Goal: Task Accomplishment & Management: Complete application form

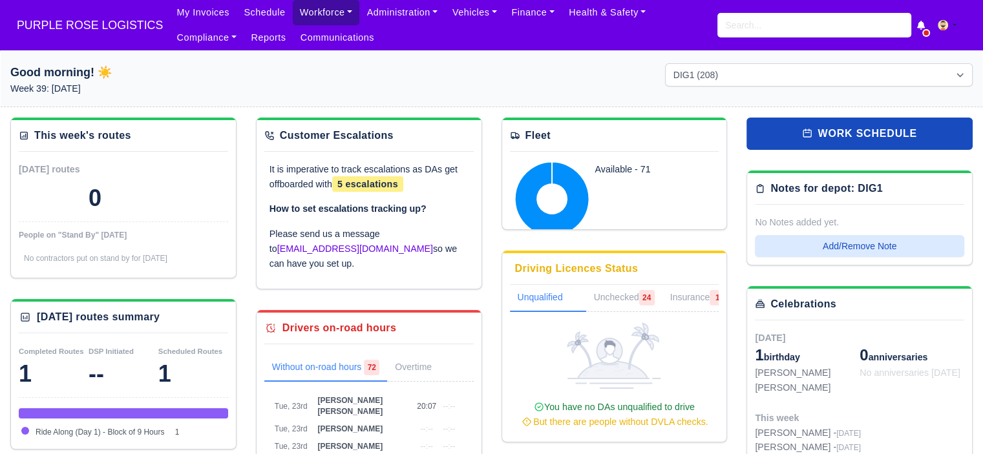
click at [307, 13] on link "Workforce" at bounding box center [326, 12] width 67 height 25
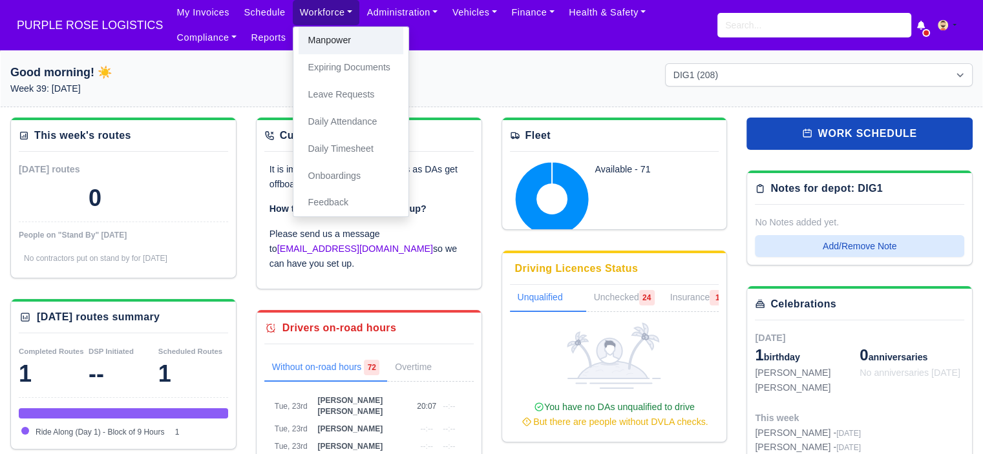
drag, startPoint x: 326, startPoint y: 36, endPoint x: 410, endPoint y: 68, distance: 90.6
click at [326, 36] on link "Manpower" at bounding box center [351, 40] width 105 height 27
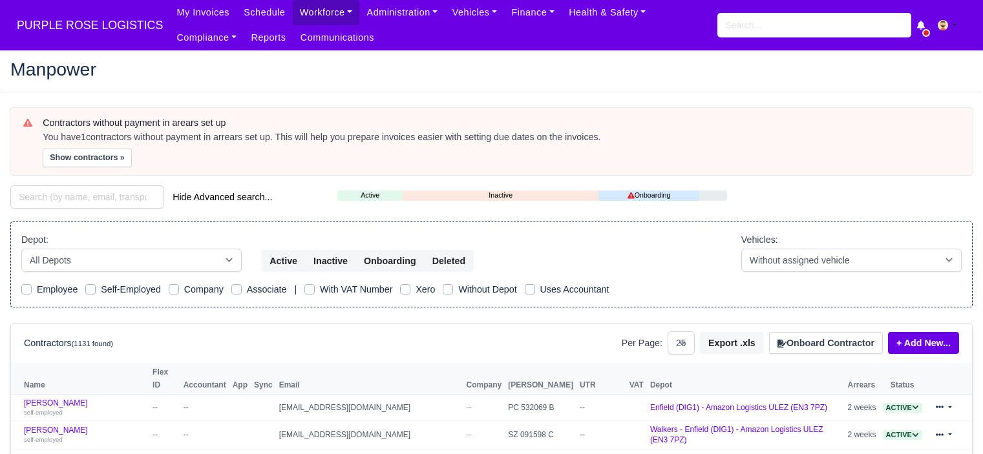
select select "25"
click at [824, 343] on button "Onboard Contractor" at bounding box center [826, 343] width 114 height 22
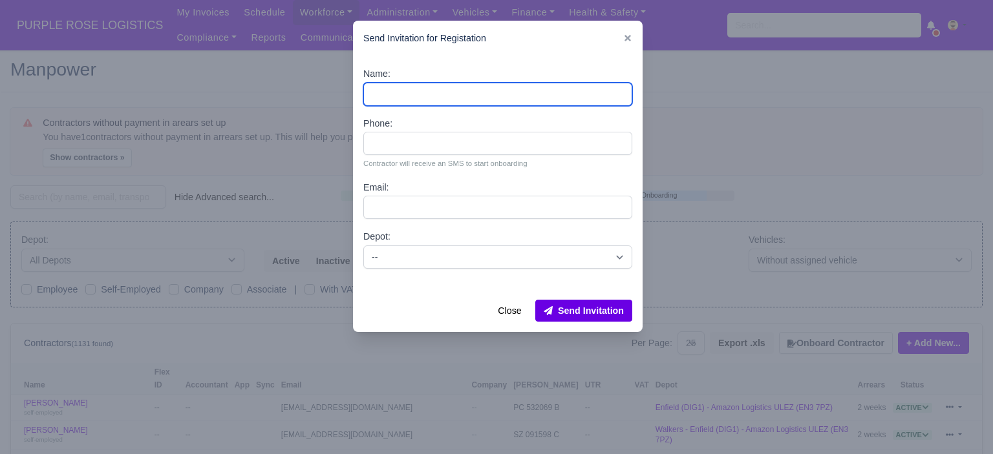
click at [477, 95] on input "Name:" at bounding box center [497, 94] width 269 height 23
paste input "Nishaun Shukla"
type input "Nishaun Shukla"
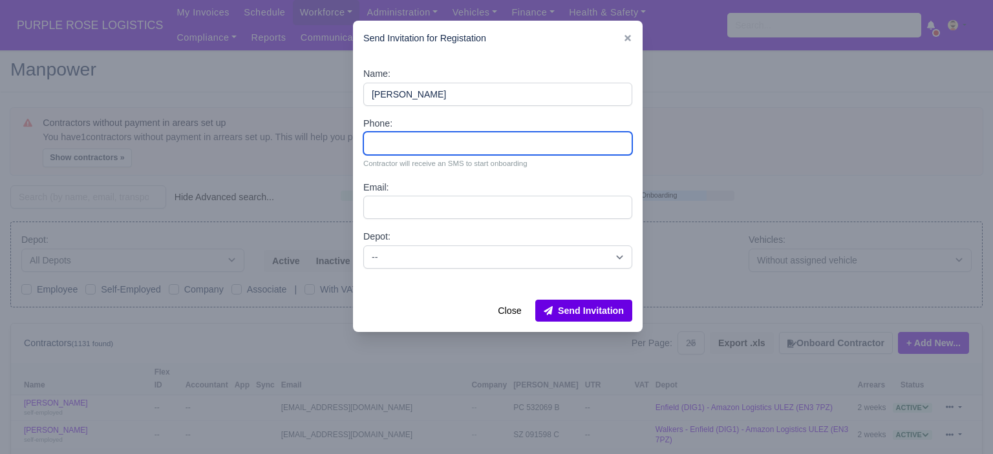
drag, startPoint x: 416, startPoint y: 141, endPoint x: 337, endPoint y: 10, distance: 153.1
click at [416, 140] on input "Phone:" at bounding box center [497, 143] width 269 height 23
click at [454, 147] on input "Phone:" at bounding box center [497, 143] width 269 height 23
paste input "44 7722 950806"
type input "44 7722 950806"
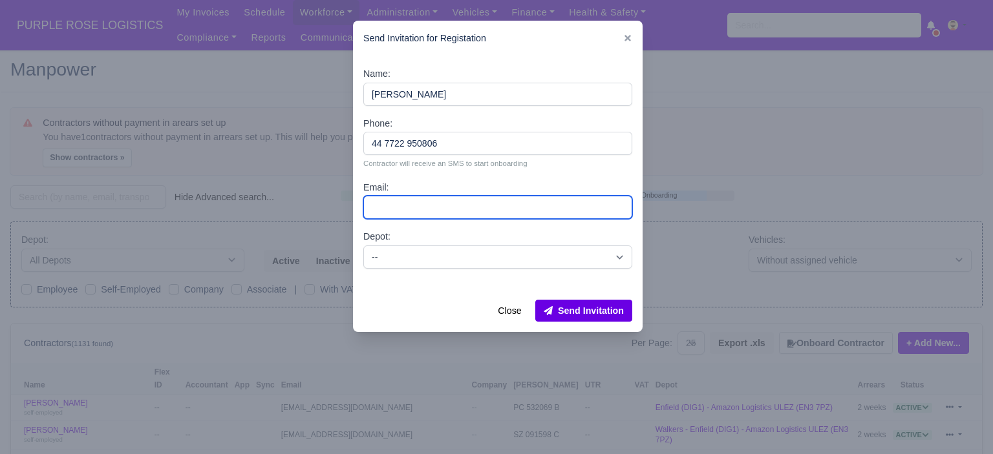
click at [445, 199] on input "Email:" at bounding box center [497, 207] width 269 height 23
paste input "nishaunshukla2026@gmail.com"
type input "nishaunshukla2026@gmail.com"
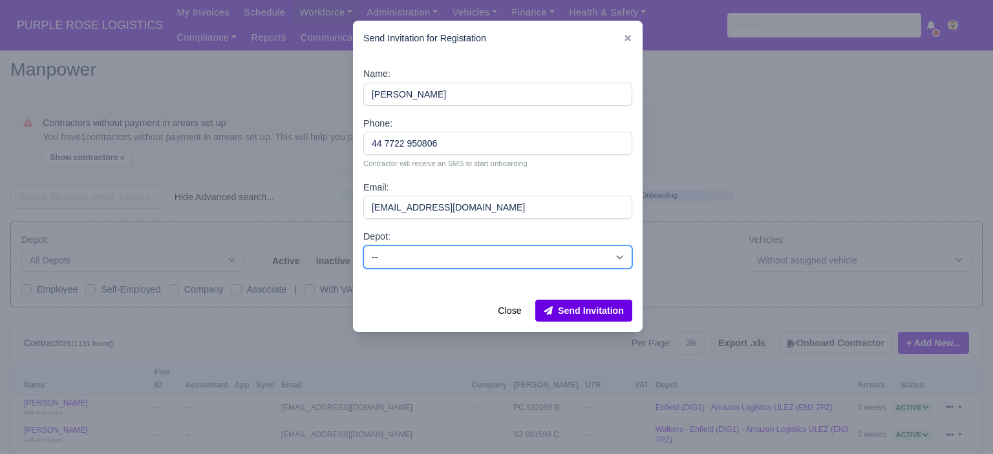
click at [500, 258] on select "-- Enfield (DIG1) - Amazon Logistics ULEZ (EN3 7PZ) Harlow (DHW1) - Amazon Logi…" at bounding box center [497, 257] width 269 height 23
select select "1"
click at [363, 246] on select "-- Enfield (DIG1) - Amazon Logistics ULEZ (EN3 7PZ) Harlow (DHW1) - Amazon Logi…" at bounding box center [497, 257] width 269 height 23
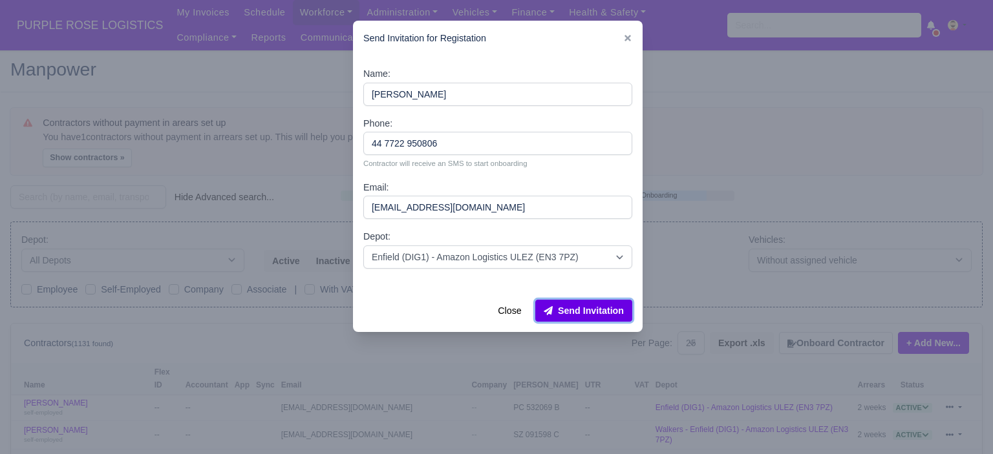
click at [577, 312] on button "Send Invitation" at bounding box center [583, 311] width 97 height 22
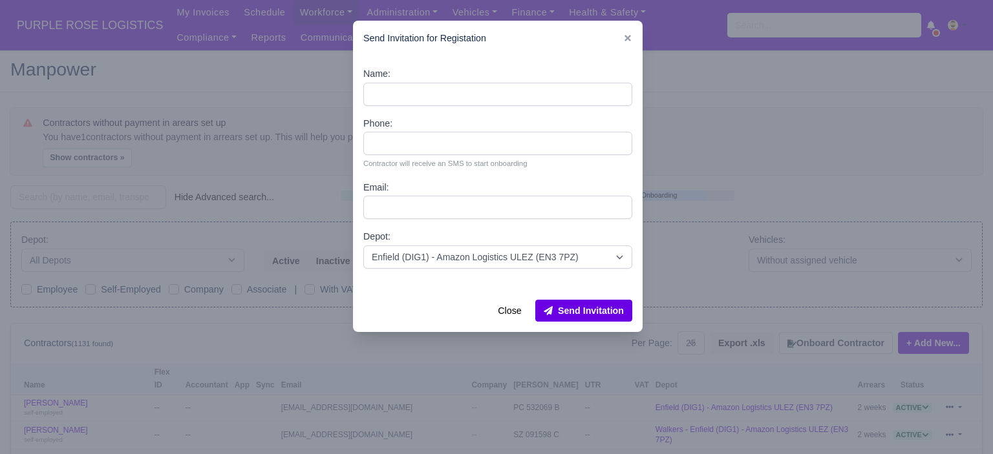
click at [763, 152] on div at bounding box center [496, 227] width 993 height 454
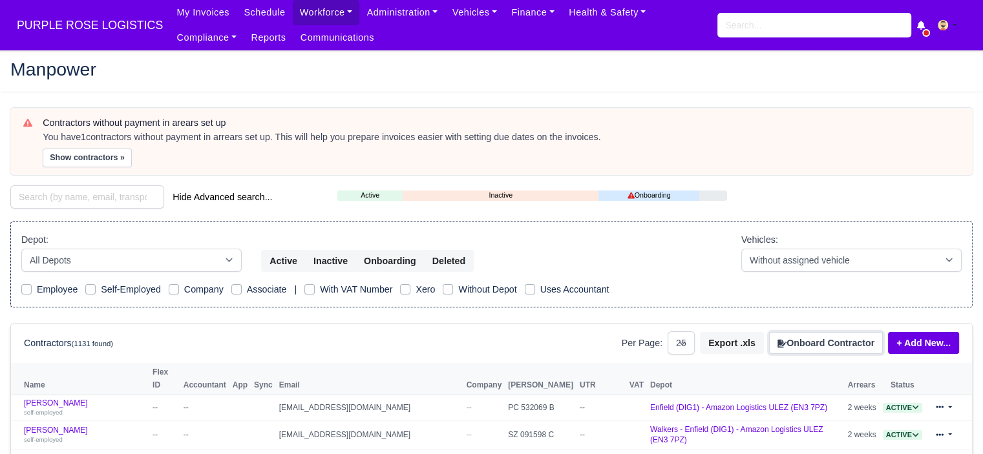
click at [860, 341] on button "Onboard Contractor" at bounding box center [826, 343] width 114 height 22
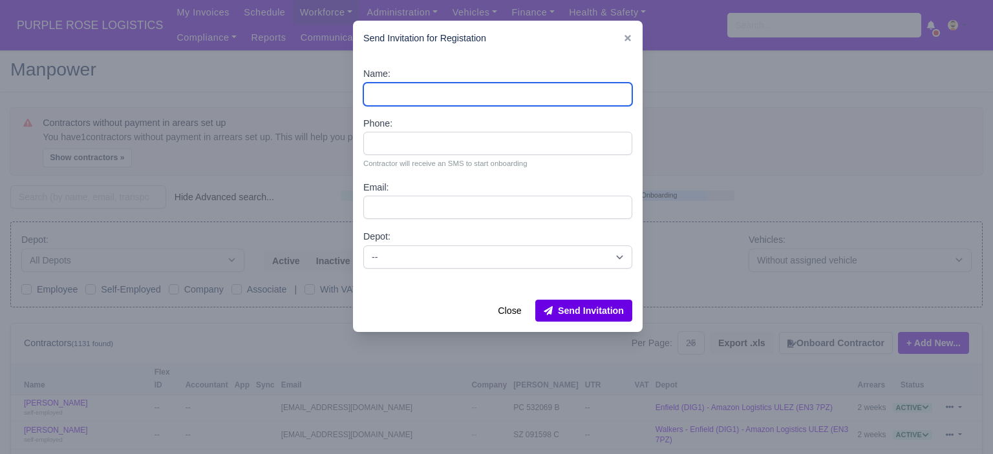
click at [429, 91] on input "Name:" at bounding box center [497, 94] width 269 height 23
paste input "Mr Charles Pickering"
drag, startPoint x: 388, startPoint y: 94, endPoint x: 326, endPoint y: 94, distance: 62.1
click at [326, 94] on div "​ Send Invitation for Registation Name: Mr Charles Pickering Phone: Contractor …" at bounding box center [496, 227] width 993 height 454
type input "Charles Pickering"
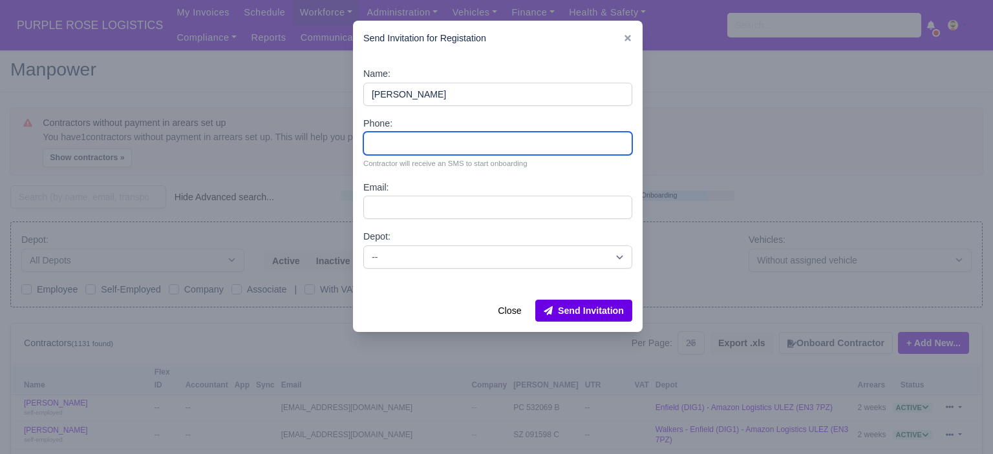
drag, startPoint x: 392, startPoint y: 151, endPoint x: 403, endPoint y: 166, distance: 18.9
click at [392, 151] on input "Phone:" at bounding box center [497, 143] width 269 height 23
click at [443, 149] on input "Phone:" at bounding box center [497, 143] width 269 height 23
paste input "44 7584 664398"
type input "44 7584 664398"
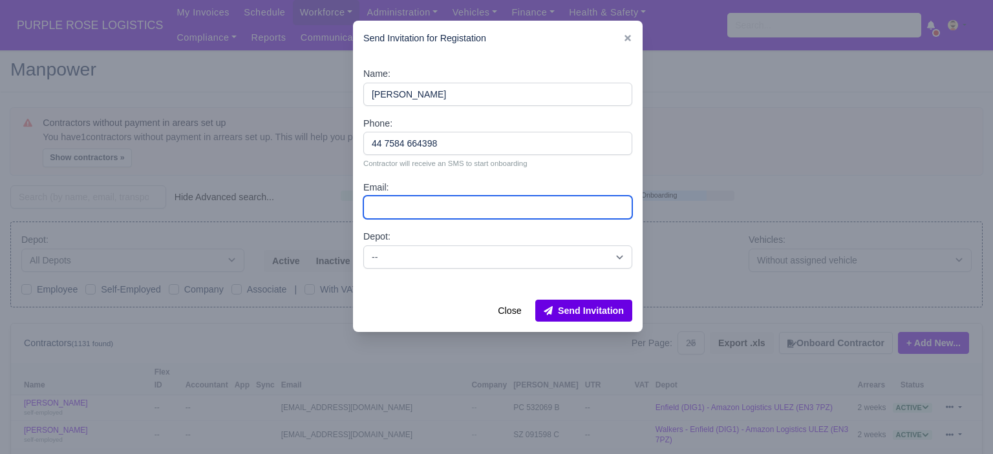
click at [471, 208] on input "Email:" at bounding box center [497, 207] width 269 height 23
paste input "c.pick.3rin6@gmail.com"
type input "c.pick.3rin6@gmail.com"
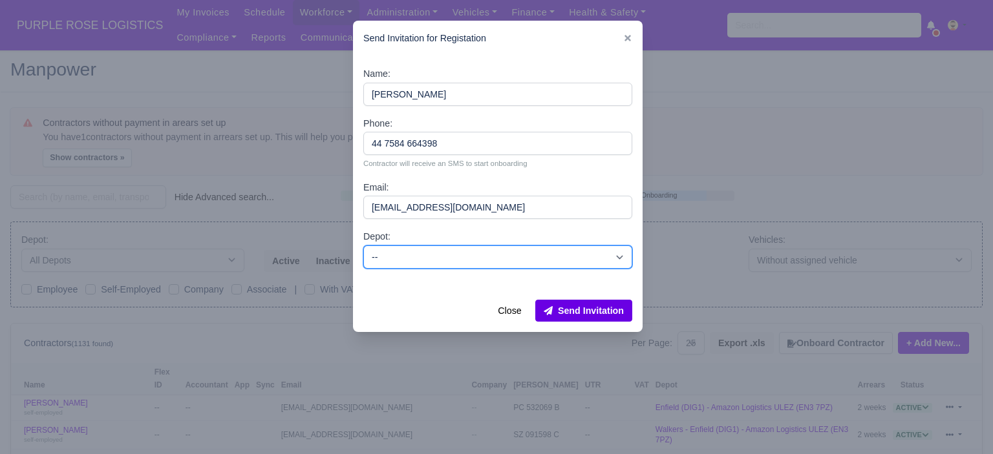
click at [482, 253] on select "-- Enfield (DIG1) - Amazon Logistics ULEZ (EN3 7PZ) Harlow (DHW1) - Amazon Logi…" at bounding box center [497, 257] width 269 height 23
select select "5"
click at [363, 246] on select "-- Enfield (DIG1) - Amazon Logistics ULEZ (EN3 7PZ) Harlow (DHW1) - Amazon Logi…" at bounding box center [497, 257] width 269 height 23
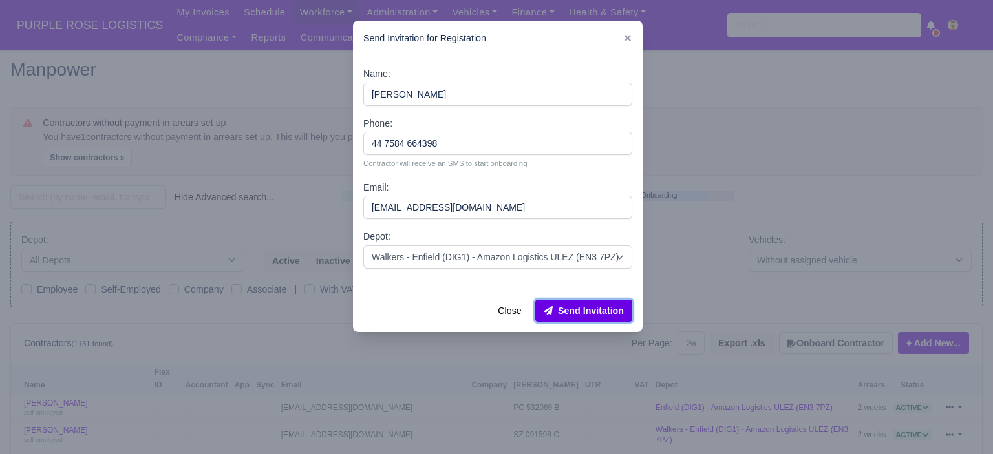
click at [588, 312] on button "Send Invitation" at bounding box center [583, 311] width 97 height 22
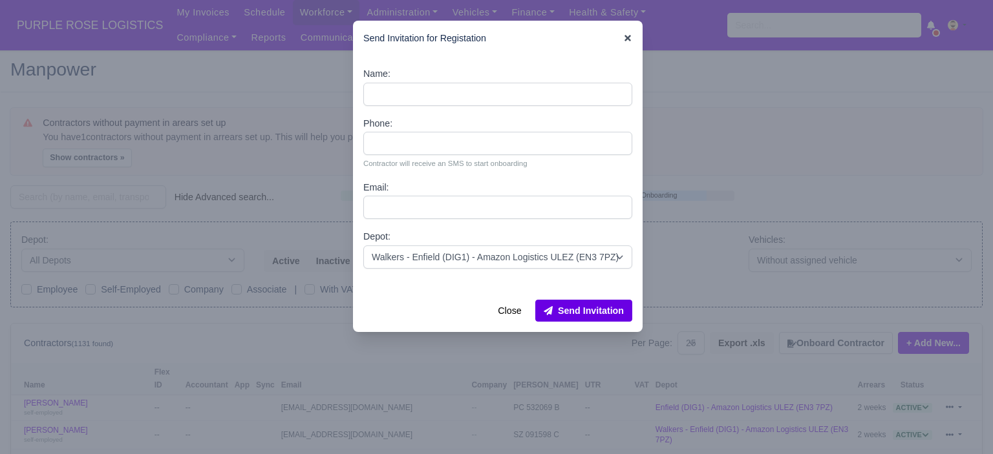
click at [626, 41] on icon at bounding box center [627, 38] width 9 height 9
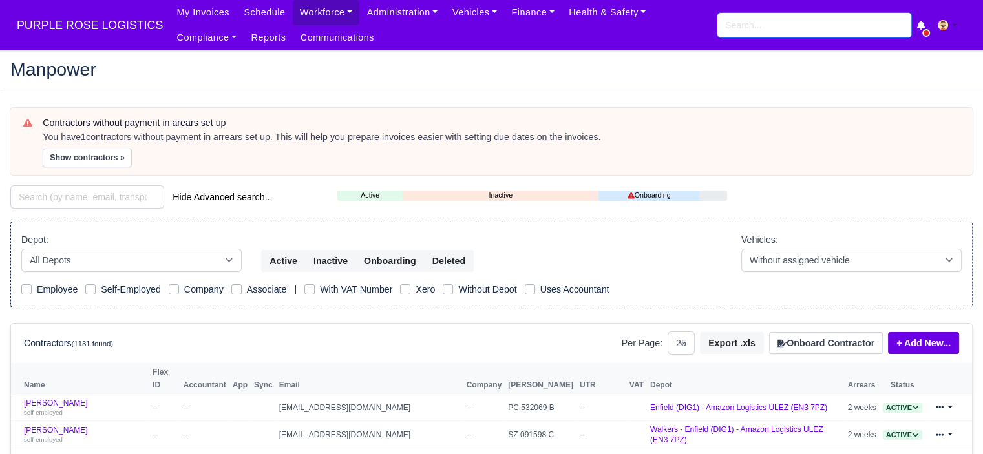
drag, startPoint x: 730, startPoint y: 37, endPoint x: 736, endPoint y: 29, distance: 9.9
click at [732, 36] on div "My Invoices Schedule Workforce Manpower Expiring Documents Leave Requests Daily…" at bounding box center [571, 25] width 804 height 50
click at [736, 29] on input "search" at bounding box center [815, 25] width 194 height 25
type input "craig"
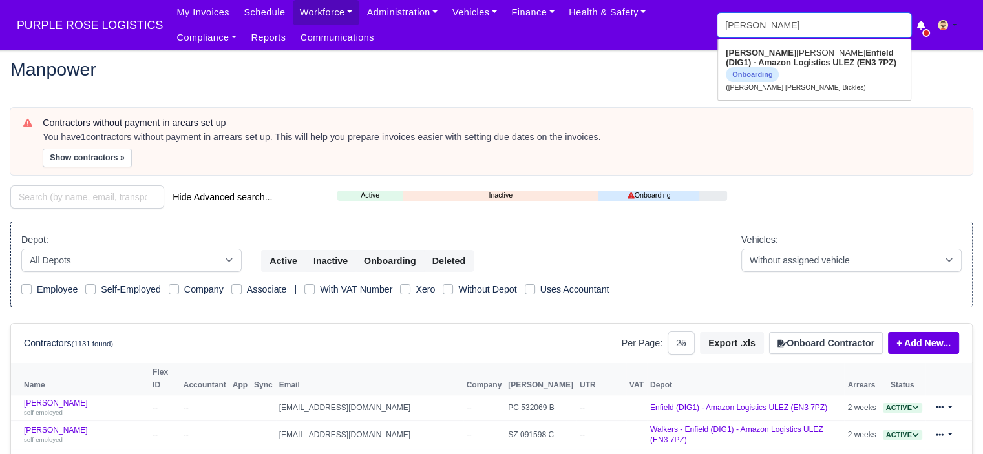
type input "craig Antony Lee Bickles"
click at [747, 60] on strong "Enfield (DIG1) - Amazon Logistics ULEZ (EN3 7PZ)" at bounding box center [811, 57] width 171 height 19
type input "Craig Antony Lee Bickles"
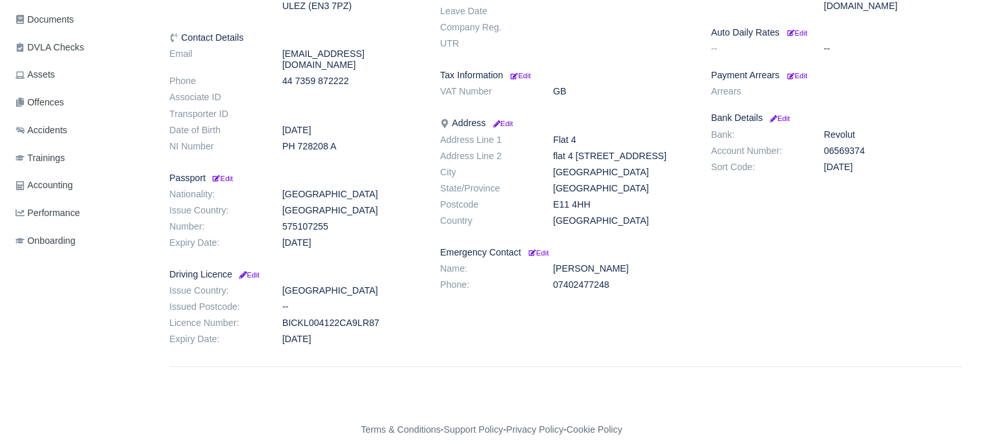
scroll to position [168, 0]
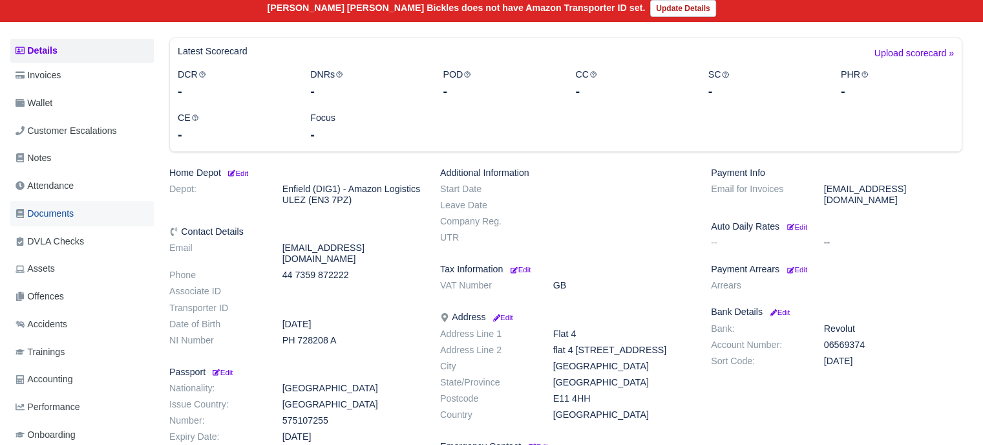
click at [71, 217] on span "Documents" at bounding box center [45, 213] width 58 height 15
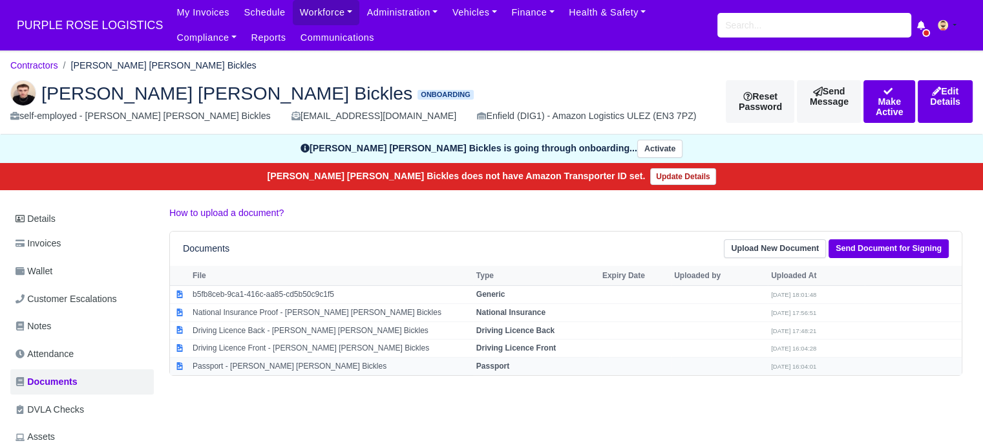
click at [485, 361] on strong "Passport" at bounding box center [492, 365] width 33 height 9
select select "passport"
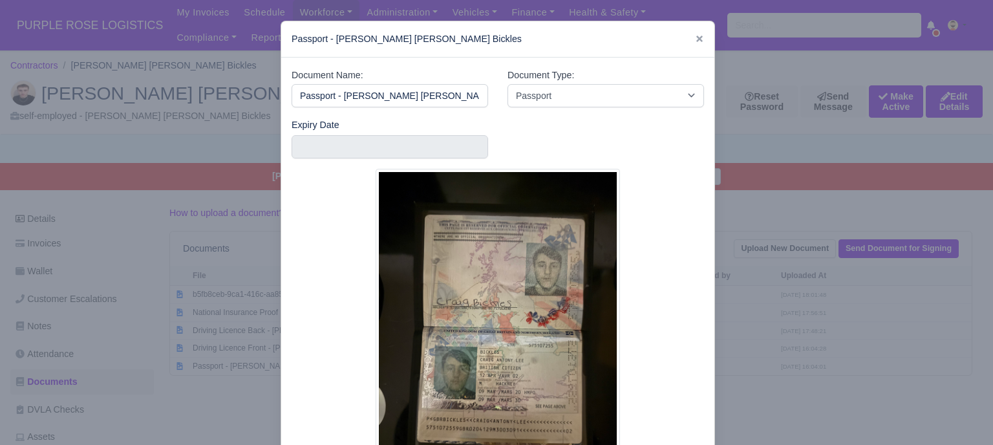
click at [741, 359] on div at bounding box center [496, 222] width 993 height 445
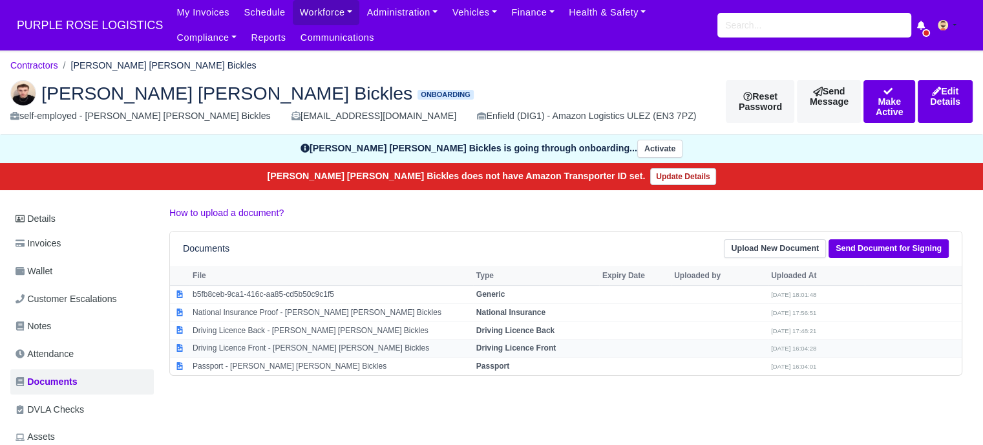
click at [515, 348] on strong "Driving Licence Front" at bounding box center [516, 347] width 80 height 9
select select "driving-licence-front"
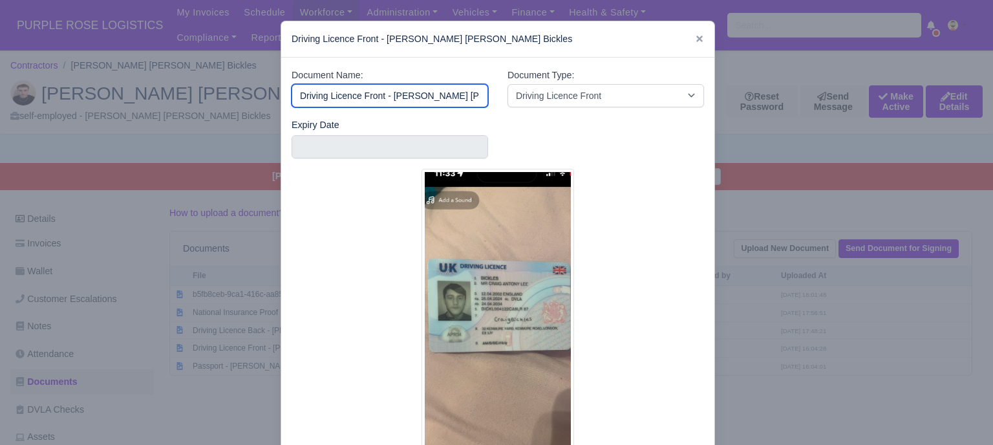
scroll to position [0, 10]
click at [695, 41] on icon at bounding box center [699, 38] width 9 height 9
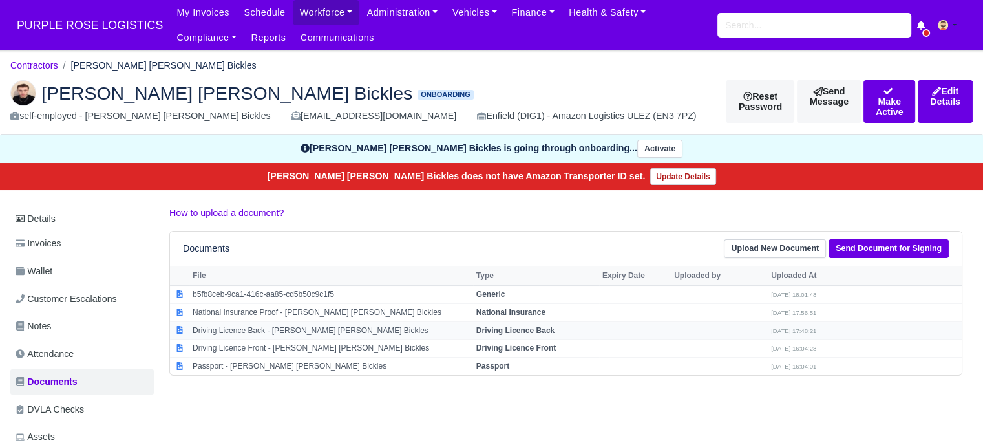
click at [511, 327] on strong "Driving Licence Back" at bounding box center [515, 330] width 78 height 9
select select "driving-licence-back"
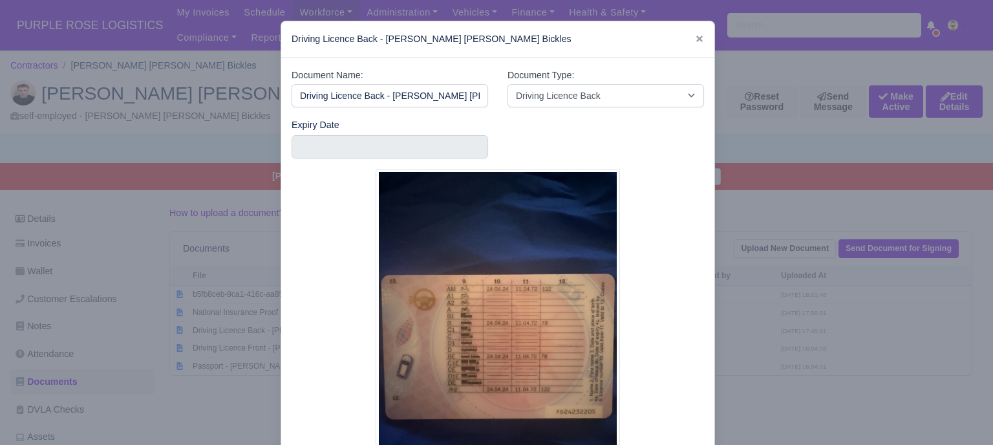
scroll to position [0, 8]
click at [719, 337] on div at bounding box center [496, 222] width 993 height 445
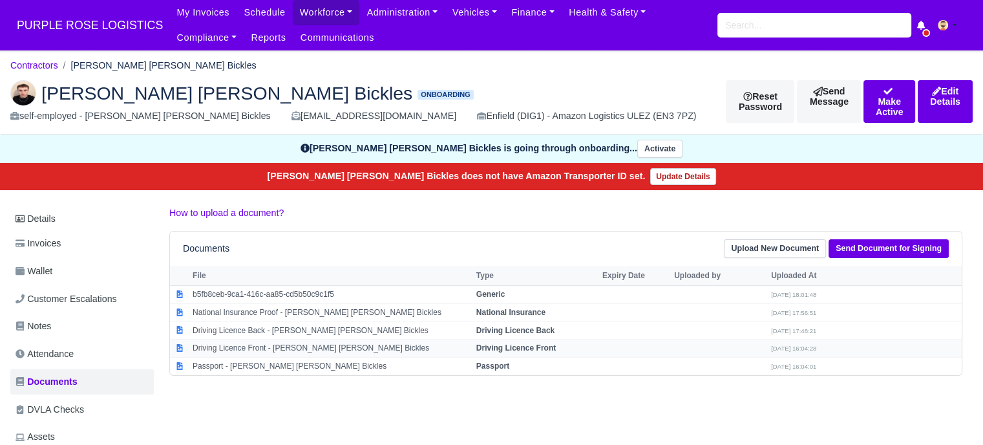
click at [517, 343] on strong "Driving Licence Front" at bounding box center [516, 347] width 80 height 9
select select "driving-licence-front"
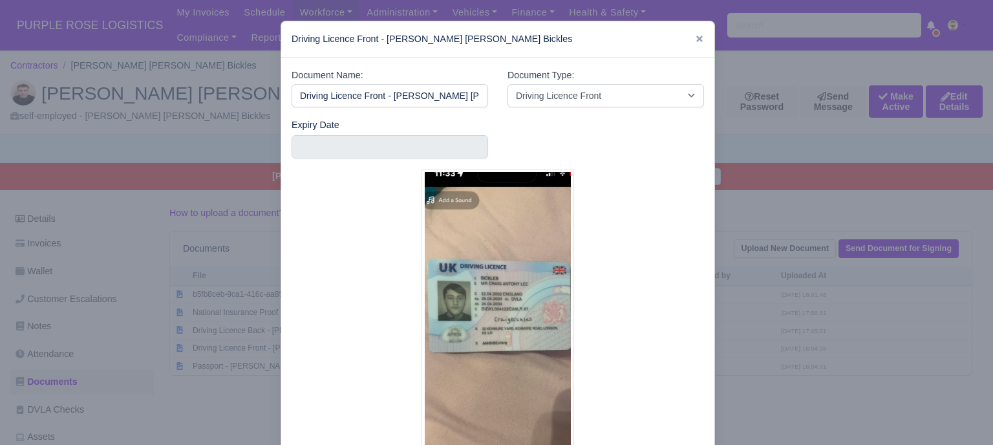
scroll to position [0, 10]
click at [445, 147] on input "text" at bounding box center [390, 146] width 197 height 23
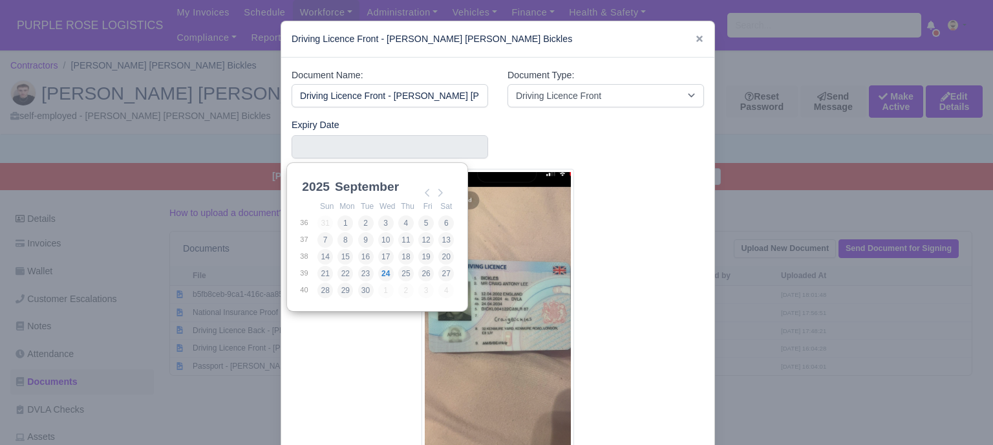
click at [315, 186] on select "2025 2026 2027 2028 2029 2030 2031 2032 2033 2034 2035 2036 2037 2038 2039 2040…" at bounding box center [328, 193] width 58 height 27
click at [365, 192] on select "January February March April May June July August September October November De…" at bounding box center [375, 193] width 86 height 27
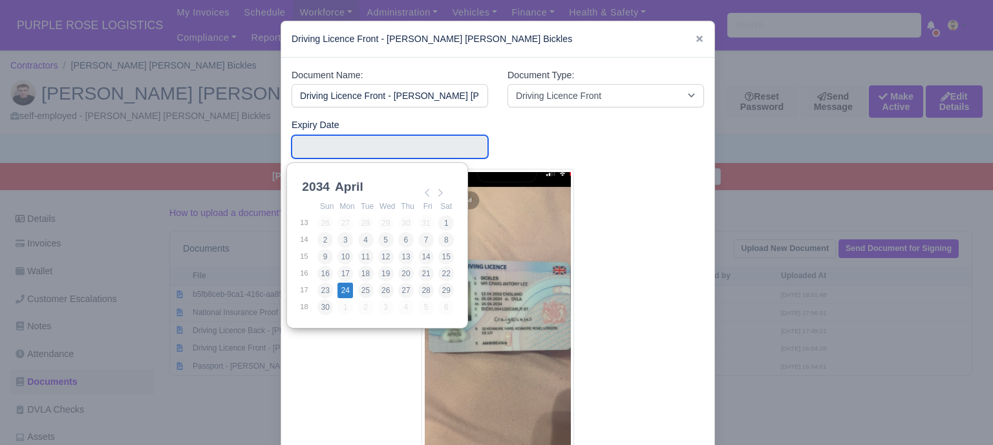
type input "2034-04-24"
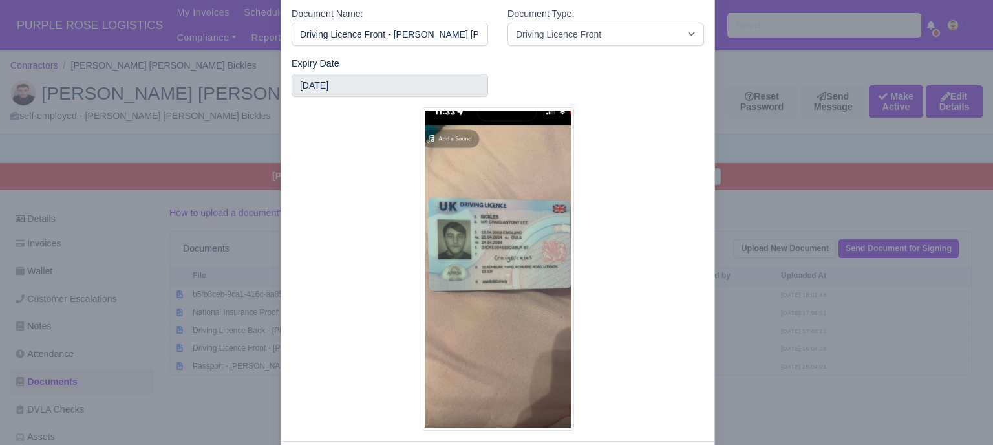
scroll to position [123, 0]
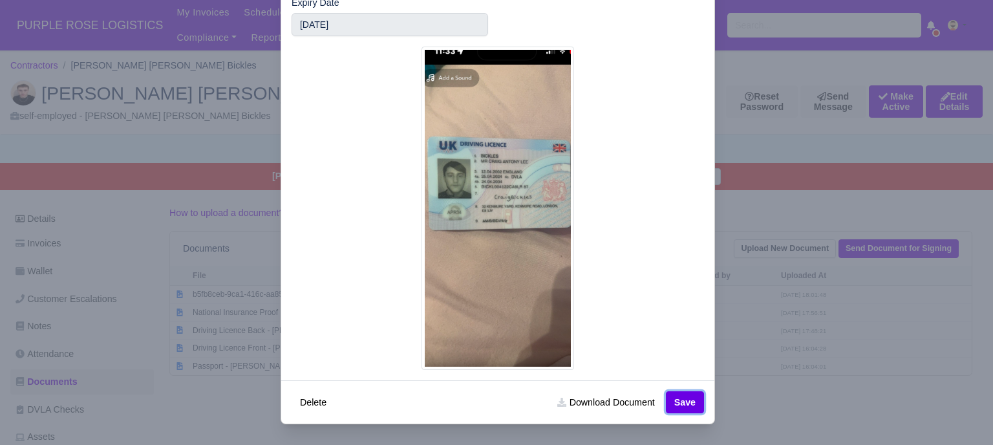
click at [671, 397] on button "Save" at bounding box center [685, 402] width 38 height 22
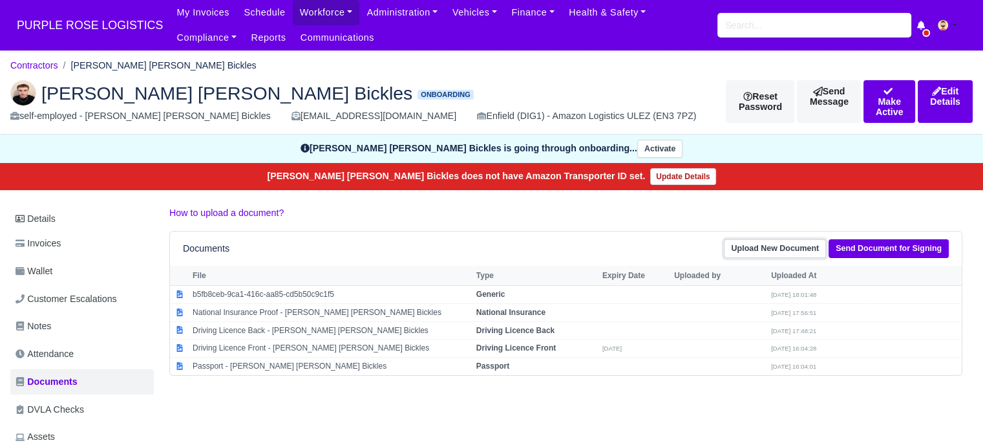
click at [780, 246] on link "Upload New Document" at bounding box center [775, 248] width 102 height 19
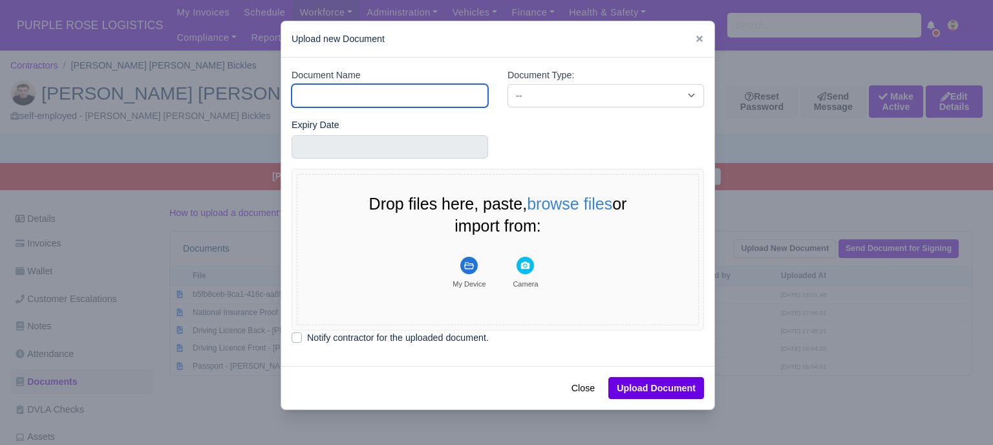
click at [458, 101] on input "Document Name" at bounding box center [390, 95] width 197 height 23
type input "Driver License"
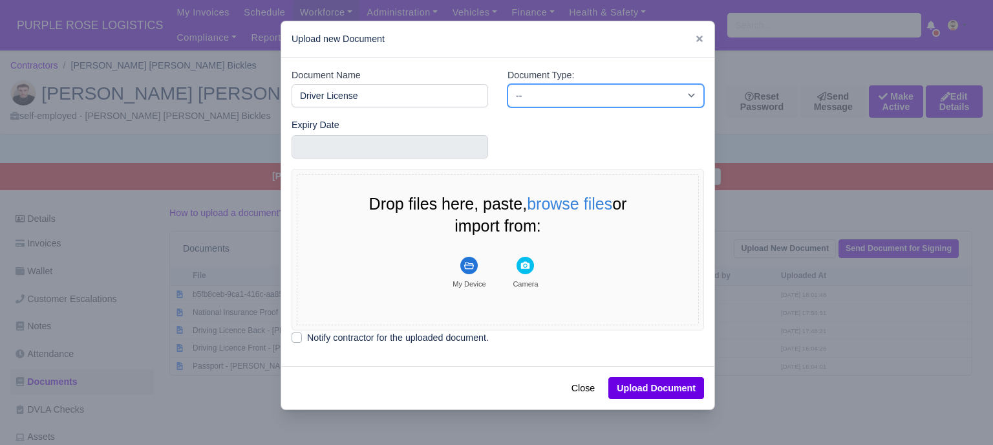
click at [573, 103] on select "-- Accounting Engagement Letter Age Verification Confirmation Background Check …" at bounding box center [605, 95] width 197 height 23
select select "driver-licence-declaration"
click at [507, 84] on select "-- Accounting Engagement Letter Age Verification Confirmation Background Check …" at bounding box center [605, 95] width 197 height 23
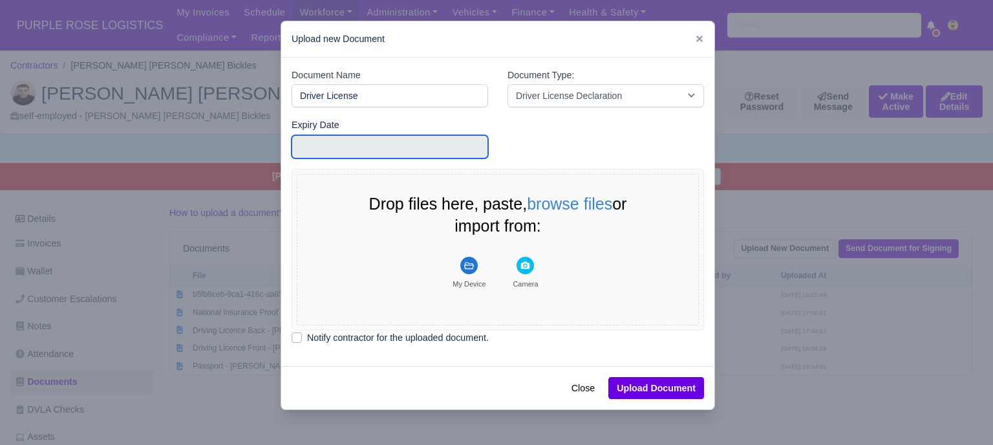
click at [402, 147] on input "text" at bounding box center [390, 146] width 197 height 23
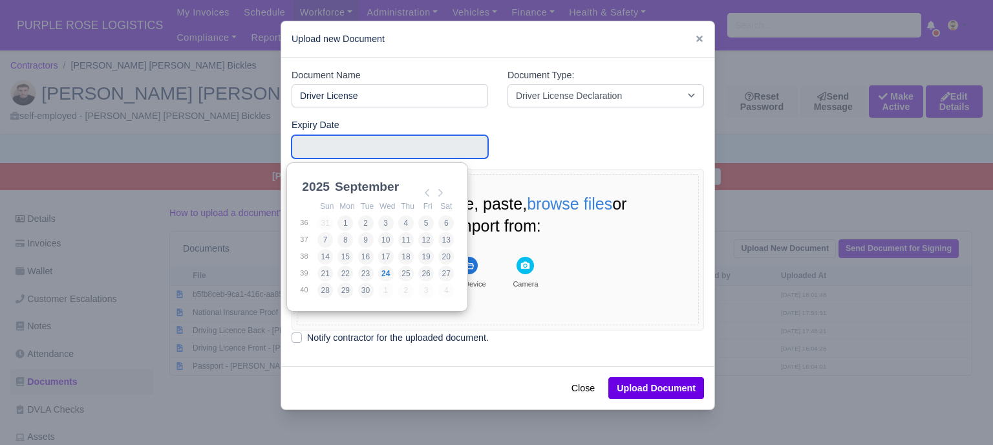
click at [402, 147] on input "Use the arrow keys to pick a date" at bounding box center [390, 146] width 197 height 23
click at [535, 151] on div "Expiry Date" at bounding box center [498, 144] width 432 height 52
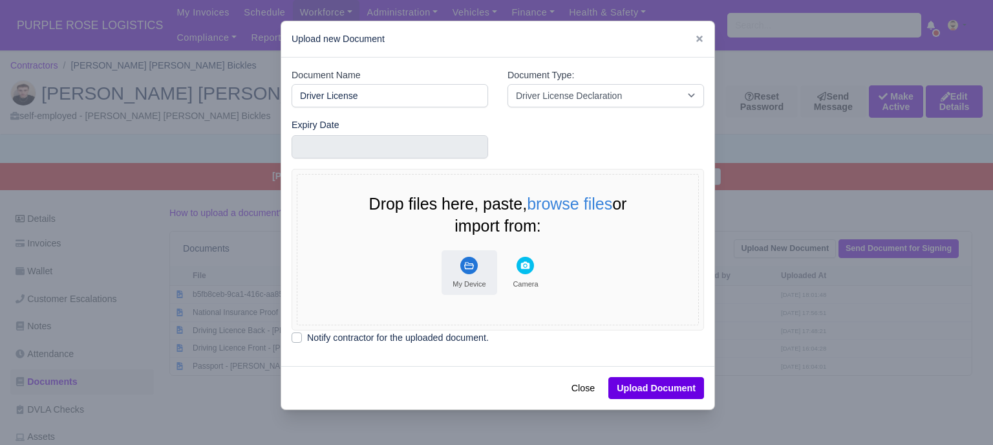
click at [463, 266] on rect "File Uploader" at bounding box center [468, 265] width 17 height 17
click at [465, 272] on rect "File Uploader" at bounding box center [468, 265] width 17 height 17
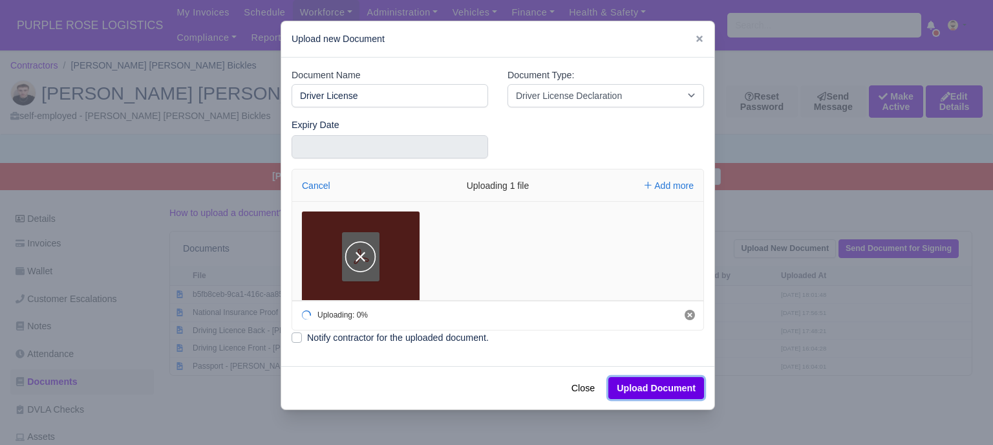
click at [672, 387] on button "Upload Document" at bounding box center [656, 388] width 96 height 22
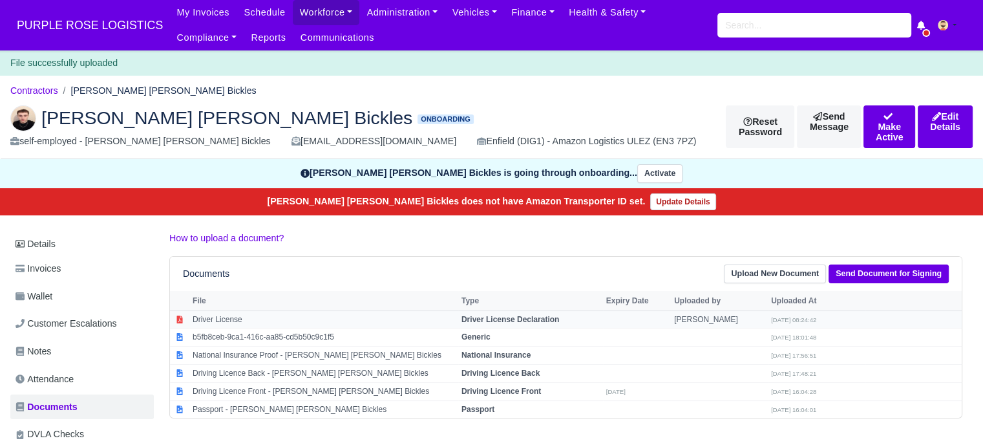
click at [503, 315] on strong "Driver License Declaration" at bounding box center [511, 319] width 98 height 9
select select "driver-licence-declaration"
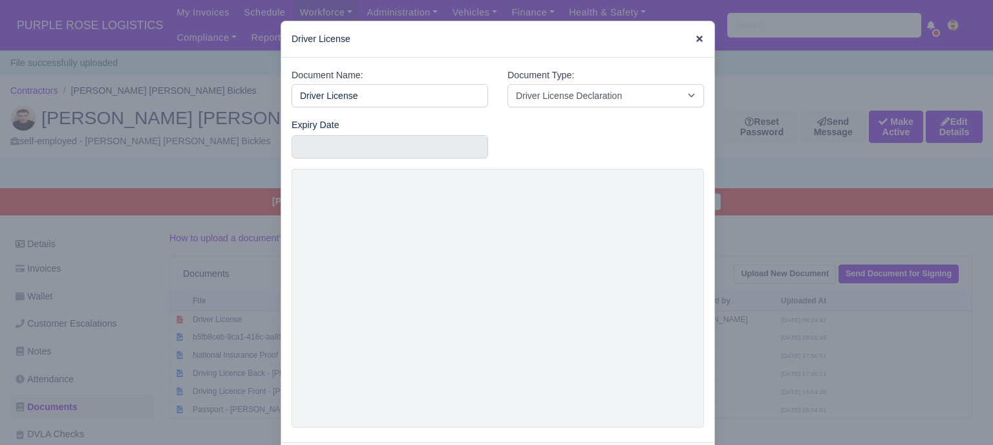
click at [695, 35] on icon at bounding box center [699, 38] width 9 height 9
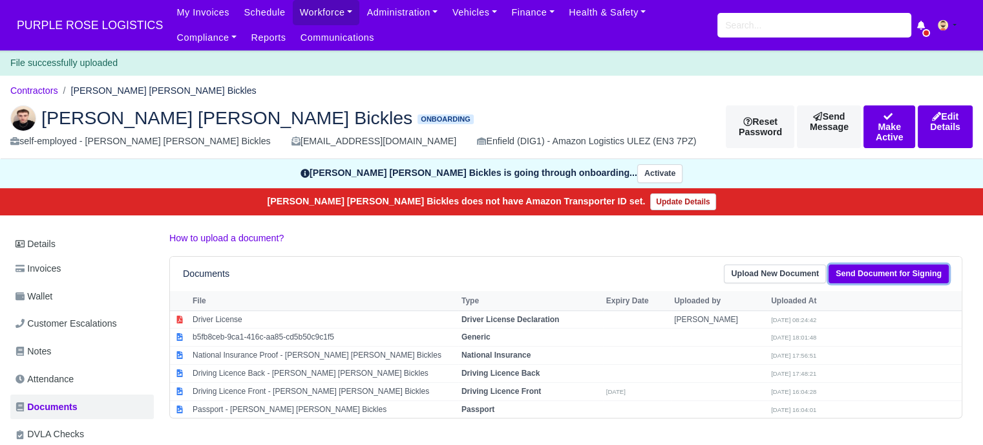
click at [875, 278] on link "Send Document for Signing" at bounding box center [889, 273] width 120 height 19
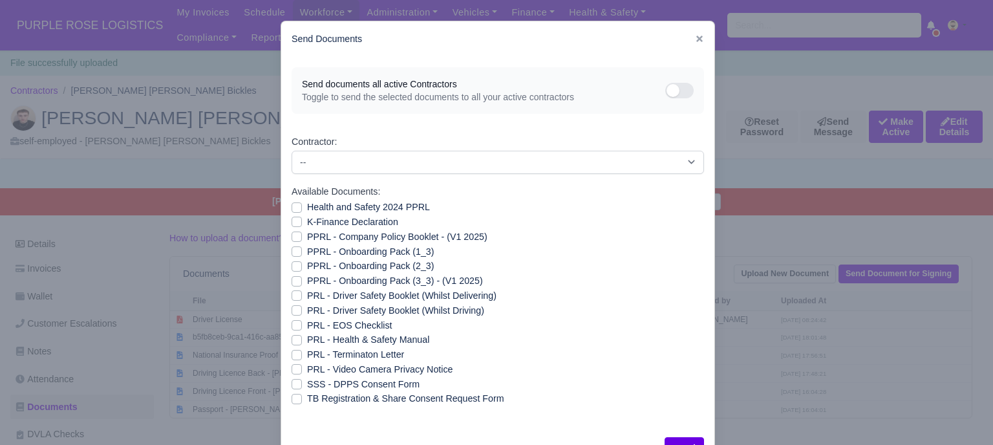
drag, startPoint x: 292, startPoint y: 211, endPoint x: 288, endPoint y: 220, distance: 9.8
click at [292, 212] on div "Health and Safety 2024 PPRL" at bounding box center [498, 207] width 412 height 15
click at [307, 224] on label "K-Finance Declaration" at bounding box center [352, 222] width 91 height 15
click at [292, 224] on input "K-Finance Declaration" at bounding box center [297, 220] width 10 height 10
checkbox input "true"
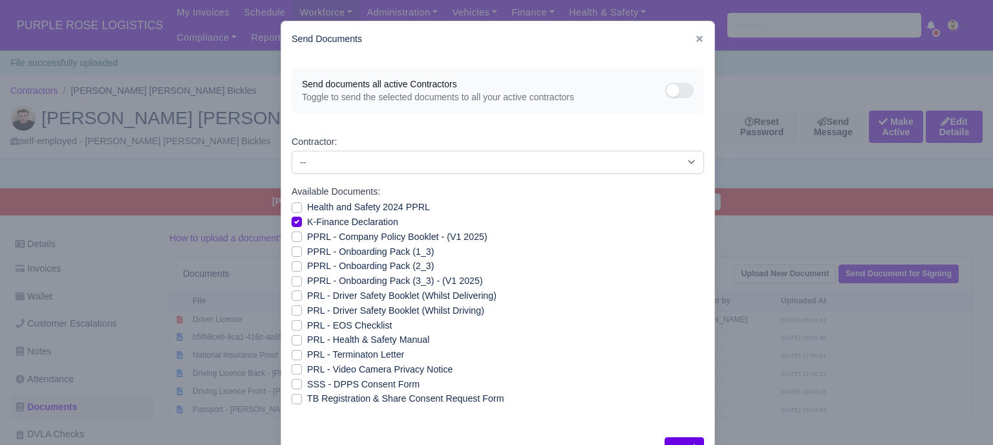
click at [307, 208] on label "Health and Safety 2024 PPRL" at bounding box center [368, 207] width 123 height 15
click at [292, 208] on input "Health and Safety 2024 PPRL" at bounding box center [297, 205] width 10 height 10
checkbox input "true"
click at [307, 237] on label "PPRL - Company Policy Booklet - (V1 2025)" at bounding box center [397, 236] width 180 height 15
click at [292, 237] on input "PPRL - Company Policy Booklet - (V1 2025)" at bounding box center [297, 234] width 10 height 10
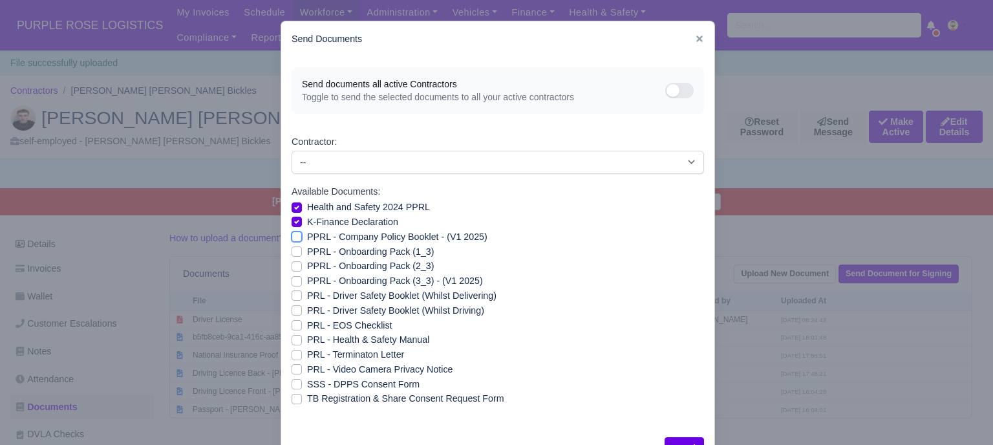
checkbox input "true"
drag, startPoint x: 294, startPoint y: 248, endPoint x: 291, endPoint y: 261, distance: 13.3
click at [307, 249] on label "PPRL - Onboarding Pack (1_3)" at bounding box center [370, 251] width 127 height 15
click at [294, 249] on input "PPRL - Onboarding Pack (1_3)" at bounding box center [297, 249] width 10 height 10
checkbox input "true"
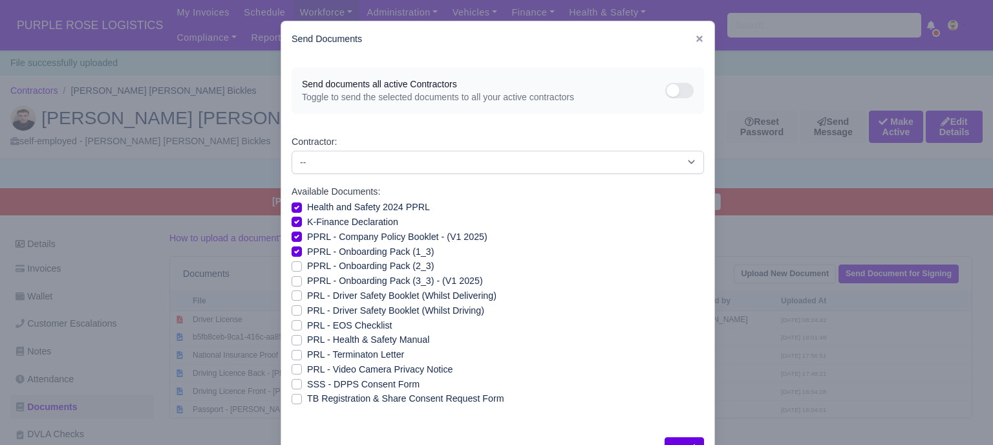
click at [307, 266] on label "PPRL - Onboarding Pack (2_3)" at bounding box center [370, 266] width 127 height 15
click at [292, 266] on input "PPRL - Onboarding Pack (2_3)" at bounding box center [297, 264] width 10 height 10
checkbox input "true"
drag, startPoint x: 292, startPoint y: 278, endPoint x: 295, endPoint y: 293, distance: 15.4
click at [307, 279] on label "PPRL - Onboarding Pack (3_3) - (V1 2025)" at bounding box center [395, 280] width 176 height 15
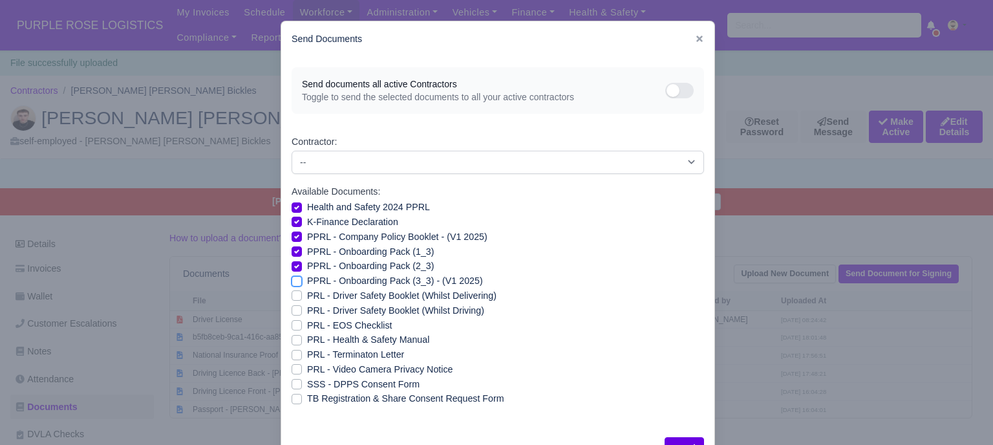
click at [292, 279] on input "PPRL - Onboarding Pack (3_3) - (V1 2025)" at bounding box center [297, 278] width 10 height 10
checkbox input "true"
click at [307, 296] on label "PRL - Driver Safety Booklet (Whilst Delivering)" at bounding box center [401, 295] width 189 height 15
click at [292, 296] on input "PRL - Driver Safety Booklet (Whilst Delivering)" at bounding box center [297, 293] width 10 height 10
checkbox input "true"
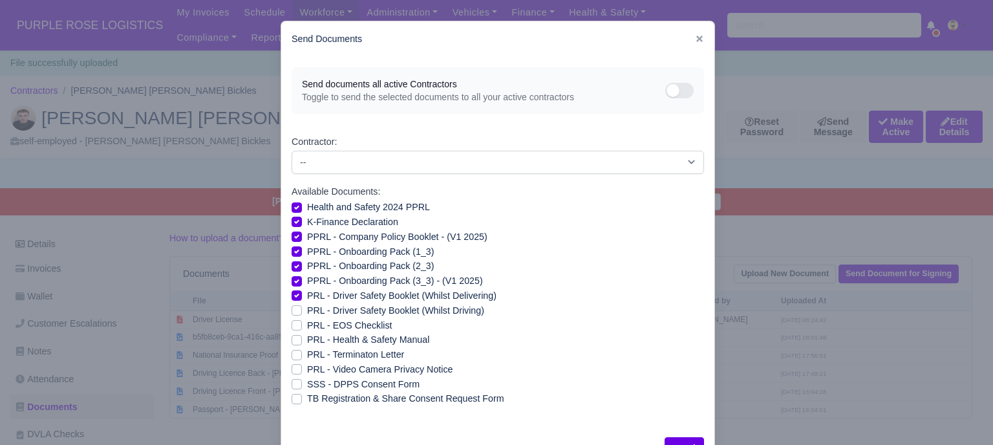
click at [307, 306] on label "PRL - Driver Safety Booklet (Whilst Driving)" at bounding box center [395, 310] width 177 height 15
click at [293, 306] on input "PRL - Driver Safety Booklet (Whilst Driving)" at bounding box center [297, 308] width 10 height 10
checkbox input "true"
drag, startPoint x: 293, startPoint y: 341, endPoint x: 291, endPoint y: 364, distance: 23.4
click at [307, 341] on label "PRL - Health & Safety Manual" at bounding box center [368, 339] width 122 height 15
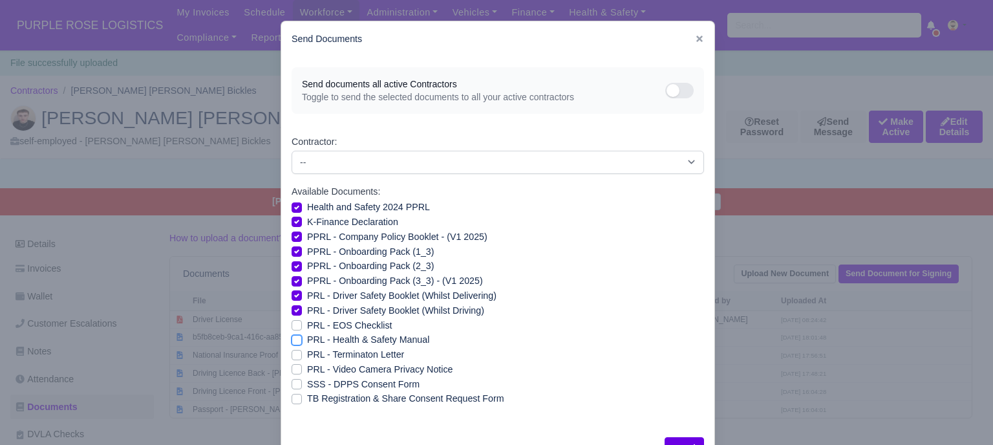
click at [293, 341] on input "PRL - Health & Safety Manual" at bounding box center [297, 337] width 10 height 10
checkbox input "true"
click at [307, 372] on label "PRL - Video Camera Privacy Notice" at bounding box center [379, 369] width 145 height 15
click at [292, 372] on input "PRL - Video Camera Privacy Notice" at bounding box center [297, 367] width 10 height 10
checkbox input "true"
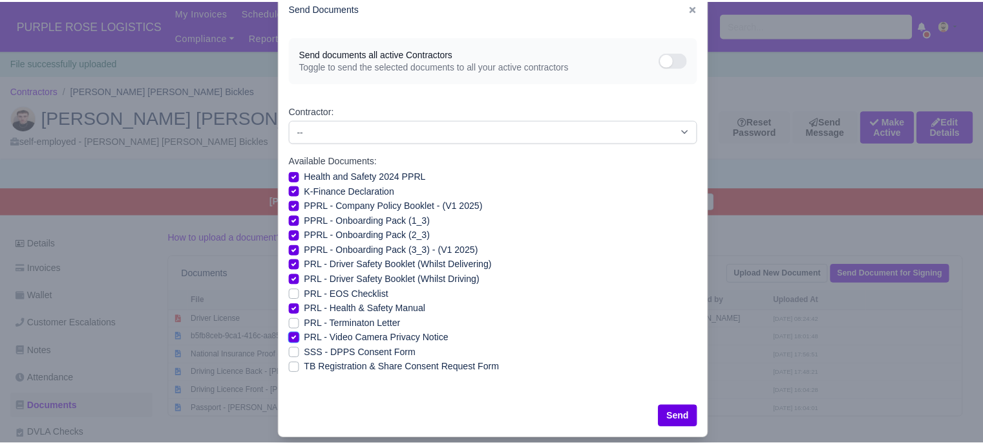
scroll to position [47, 0]
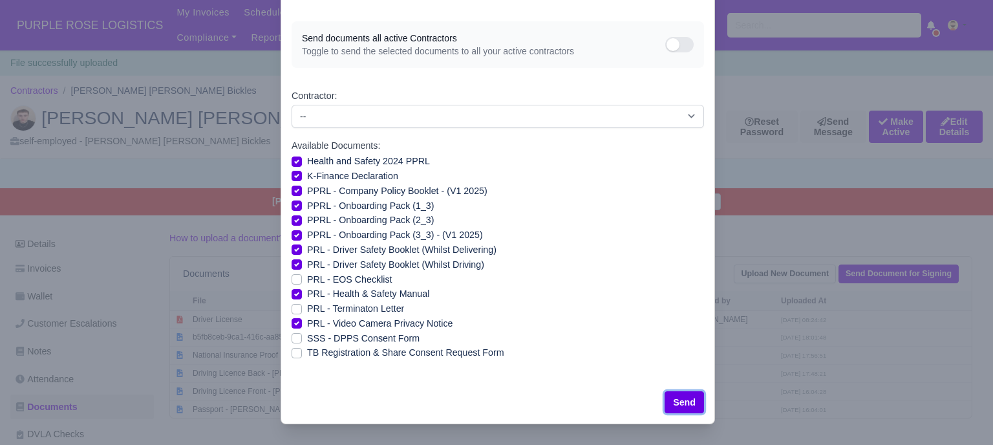
click at [673, 397] on button "Send" at bounding box center [684, 402] width 39 height 22
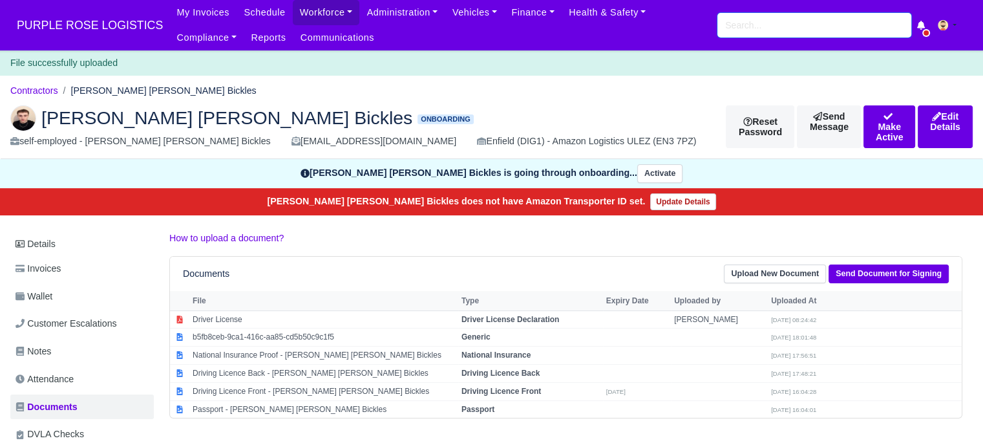
click at [781, 29] on input "search" at bounding box center [815, 25] width 194 height 25
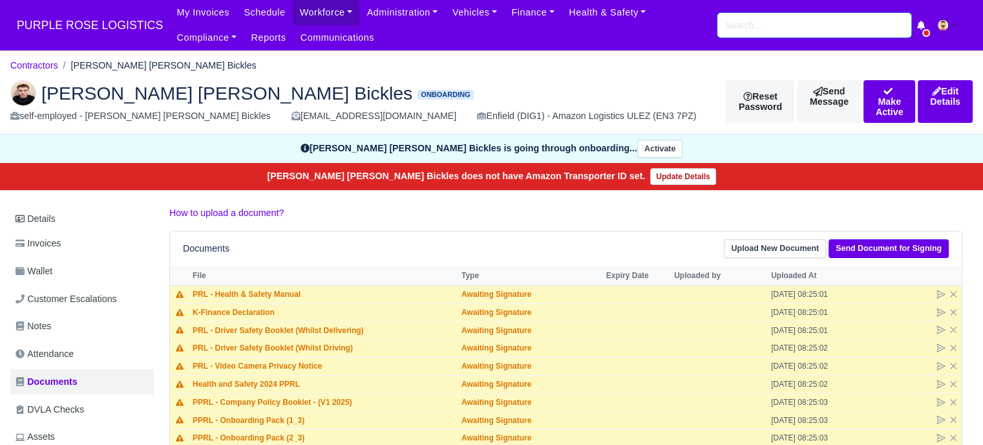
click at [763, 26] on input "search" at bounding box center [815, 25] width 194 height 25
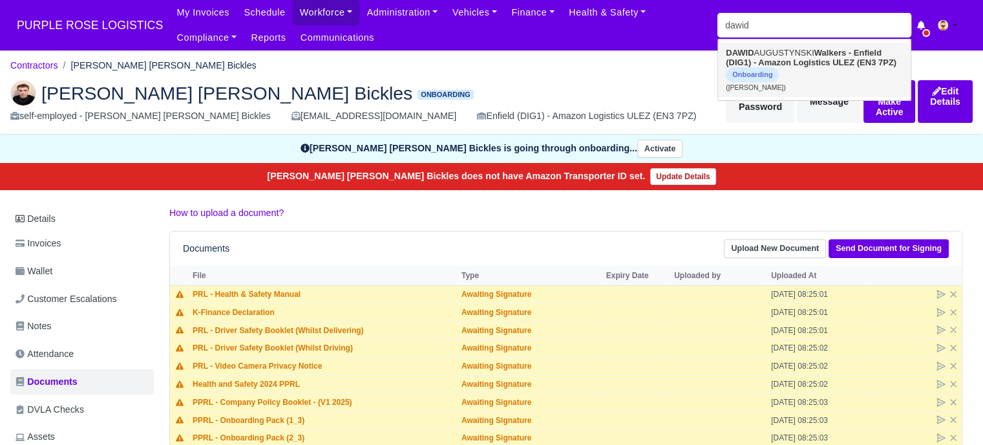
click at [784, 65] on strong "Walkers - Enfield (DIG1) - Amazon Logistics ULEZ (EN3 7PZ)" at bounding box center [811, 57] width 171 height 19
type input "[PERSON_NAME]"
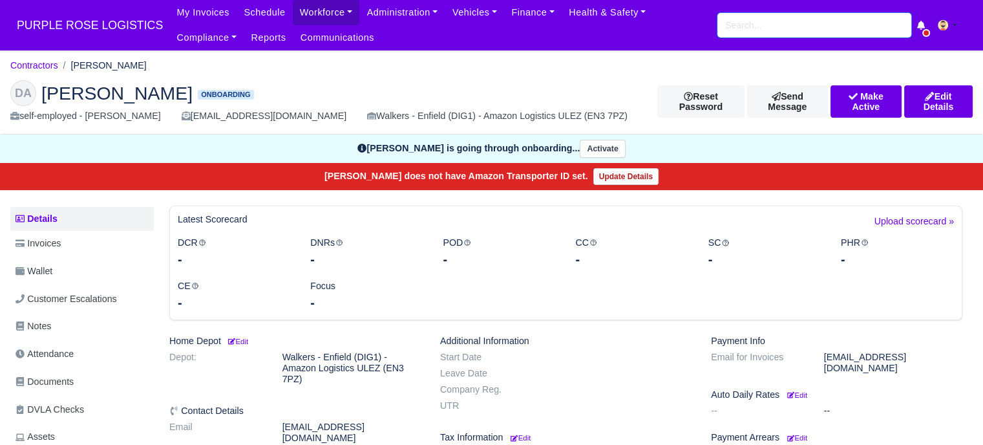
click at [749, 34] on input "search" at bounding box center [815, 25] width 194 height 25
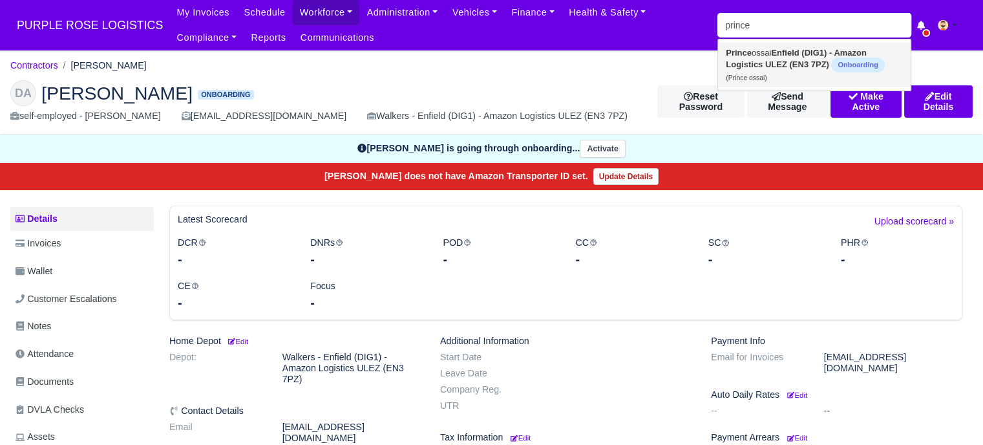
click at [768, 58] on link "Prince [PERSON_NAME] (DIG1) - Amazon Logistics ULEZ (EN3 7PZ) Onboarding (Princ…" at bounding box center [814, 65] width 193 height 45
type input "Prince ossai"
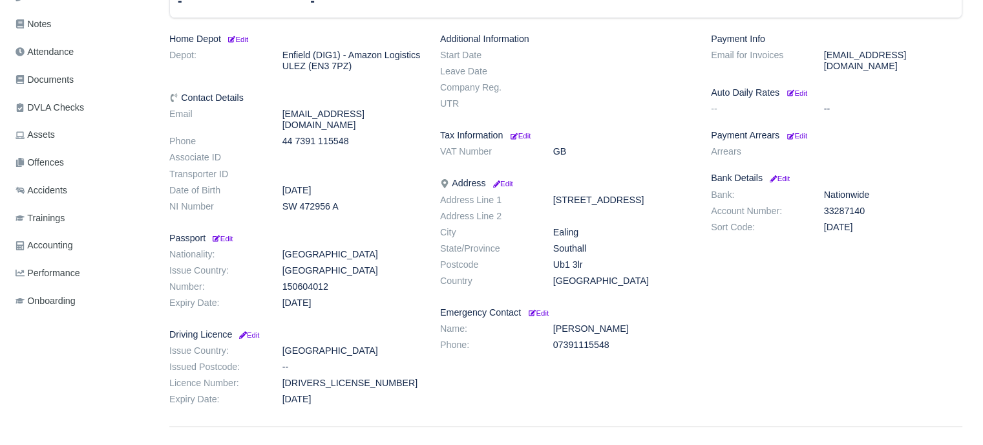
scroll to position [323, 0]
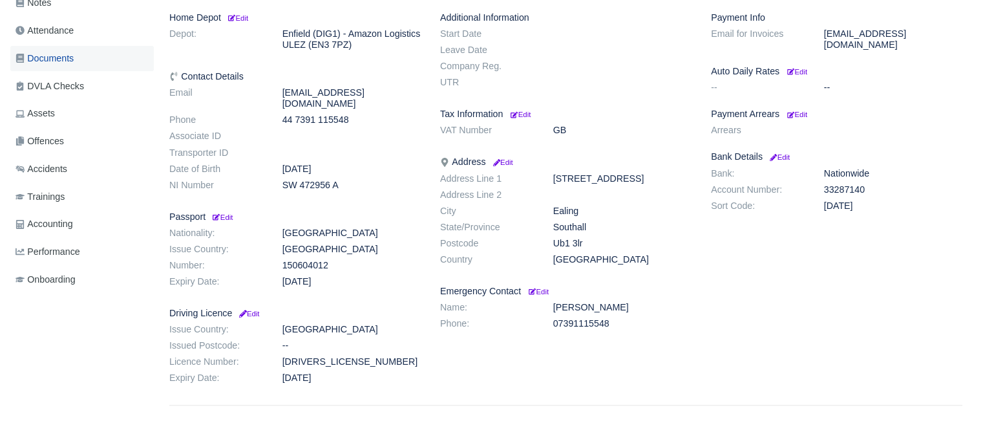
click at [73, 57] on span "Documents" at bounding box center [45, 58] width 58 height 15
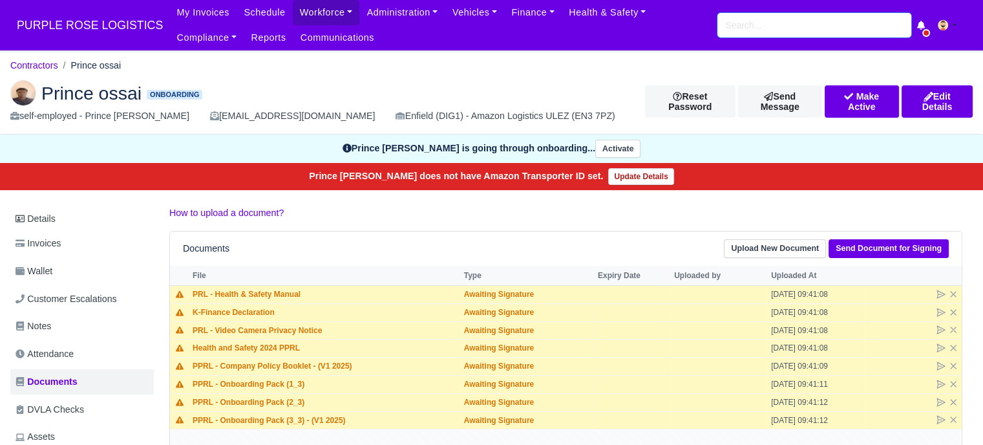
click at [765, 27] on input "search" at bounding box center [815, 25] width 194 height 25
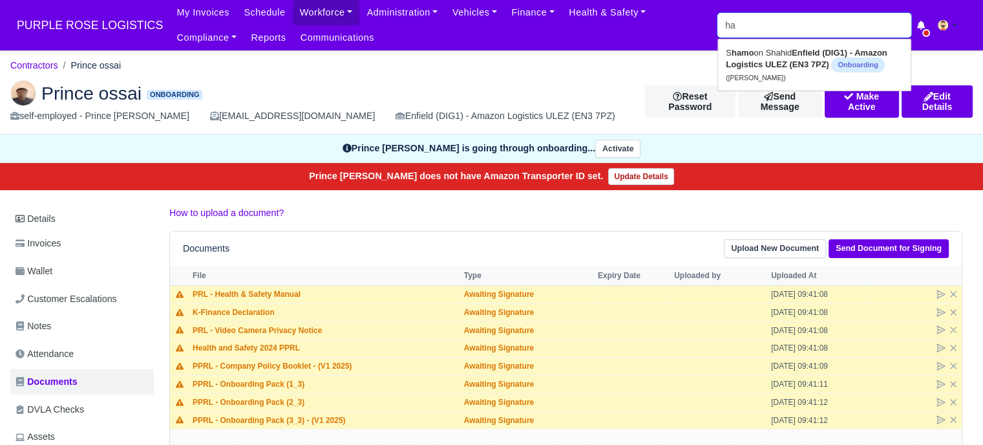
type input "h"
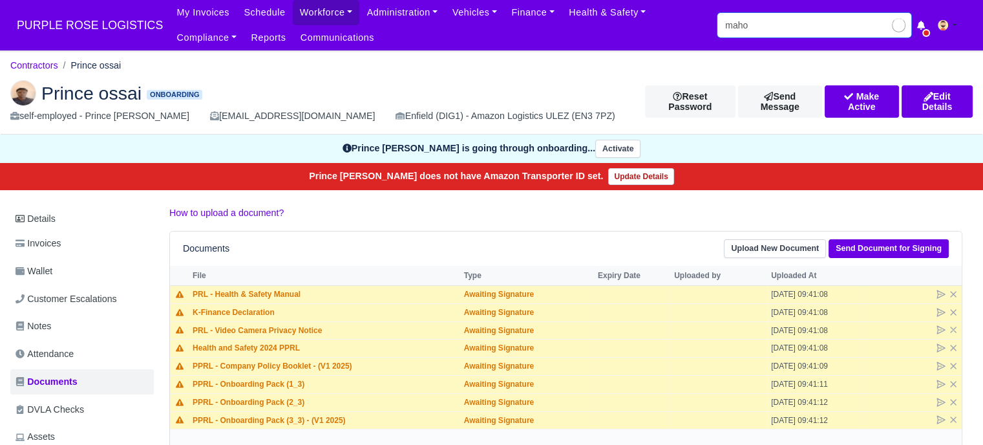
type input "mahom"
type input "[PERSON_NAME]"
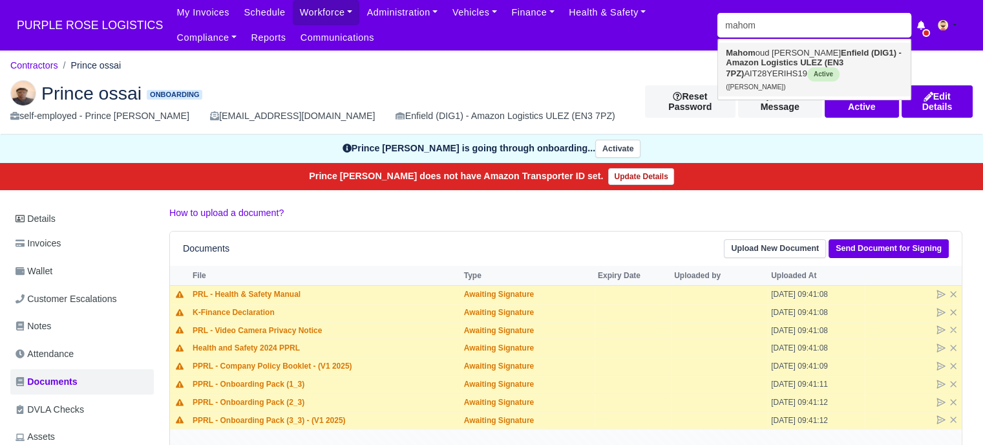
click at [766, 72] on link "Mahom oud Mohamed Enfield (DIG1) - Amazon Logistics ULEZ (EN3 7PZ) AIT28YERIHS1…" at bounding box center [814, 70] width 193 height 54
type input "[PERSON_NAME]"
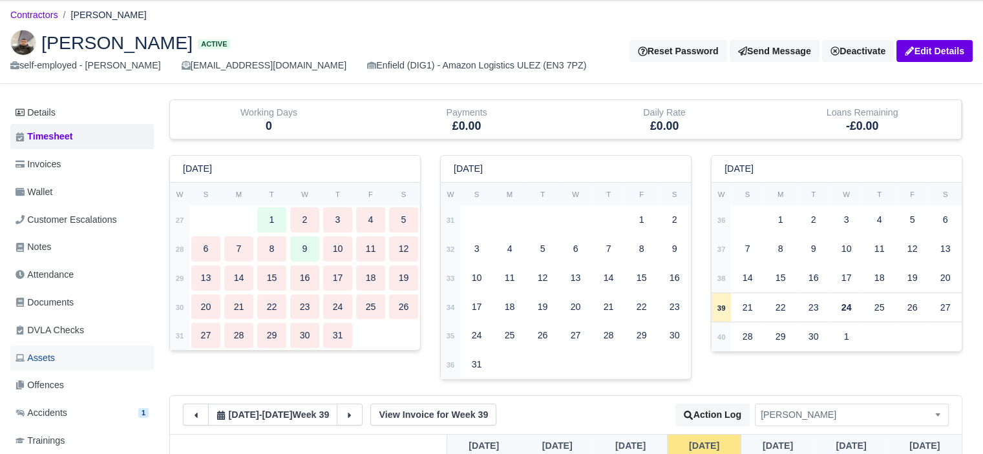
scroll to position [129, 0]
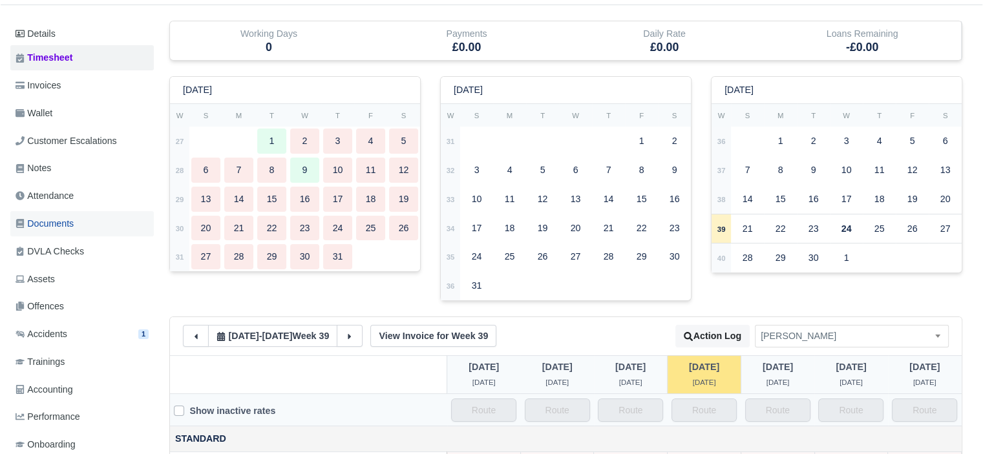
click at [88, 225] on link "Documents" at bounding box center [82, 223] width 144 height 25
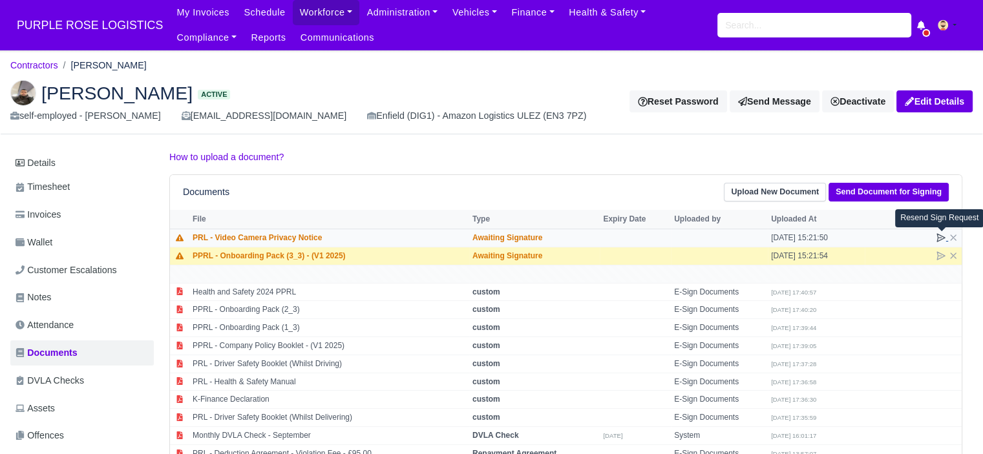
click at [936, 237] on icon at bounding box center [941, 238] width 10 height 10
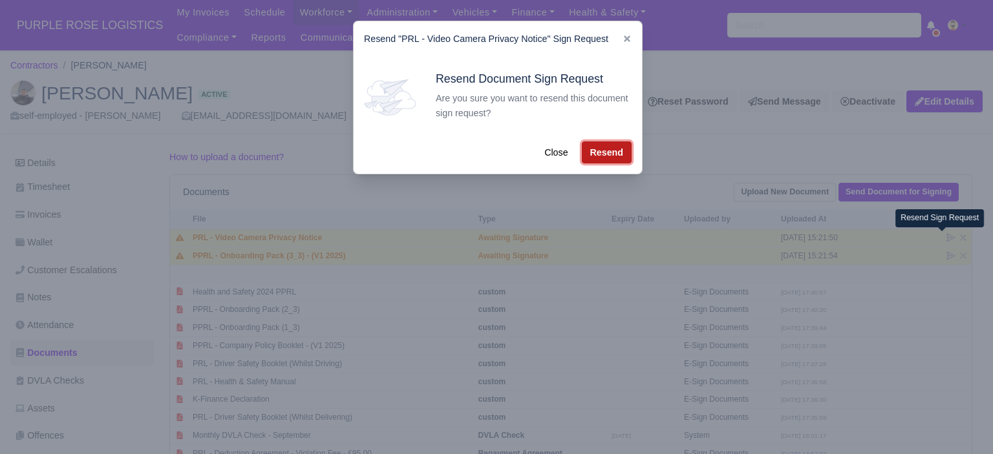
click at [621, 157] on button "Resend" at bounding box center [607, 153] width 50 height 22
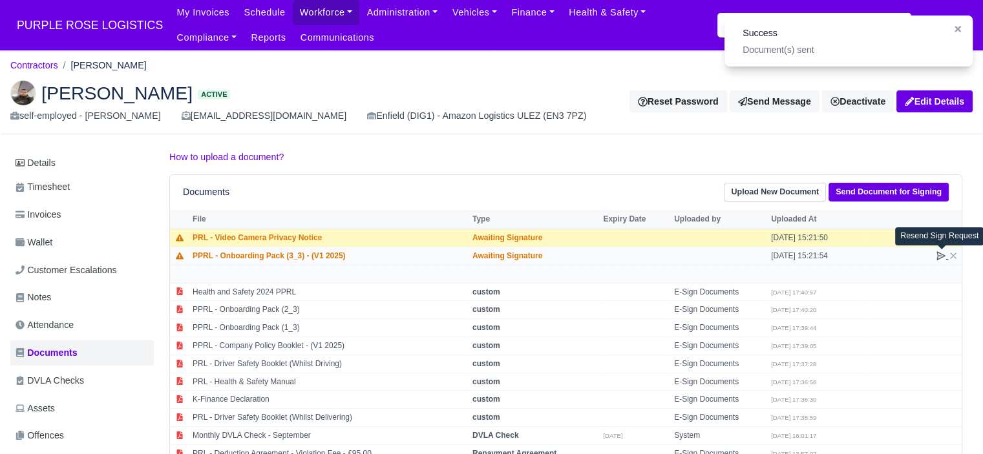
click at [940, 255] on icon at bounding box center [941, 256] width 8 height 8
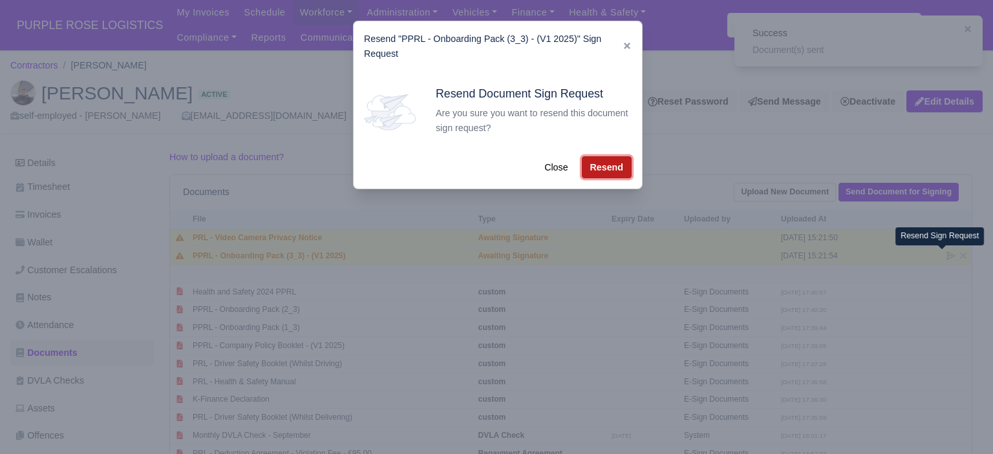
click at [613, 176] on button "Resend" at bounding box center [607, 167] width 50 height 22
